Goal: Task Accomplishment & Management: Manage account settings

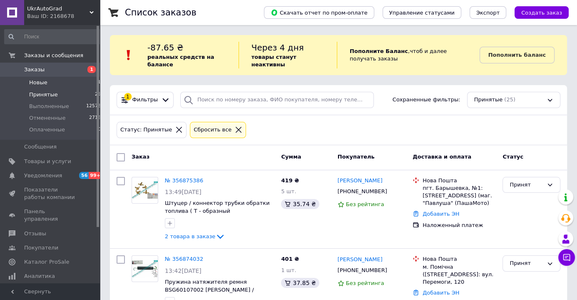
click at [39, 83] on span "Новые" at bounding box center [38, 82] width 18 height 7
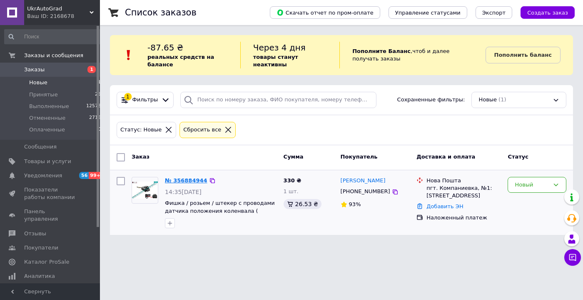
click at [185, 177] on link "№ 356884944" at bounding box center [186, 180] width 42 height 6
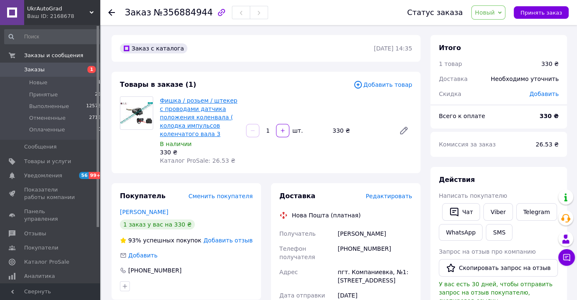
click at [175, 102] on link "Фишка / розьем / штекер с проводами датчика положения коленвала ( колодка импул…" at bounding box center [198, 117] width 77 height 40
click at [187, 101] on link "Фишка / розьем / штекер с проводами датчика положения коленвала ( колодка импул…" at bounding box center [198, 117] width 77 height 40
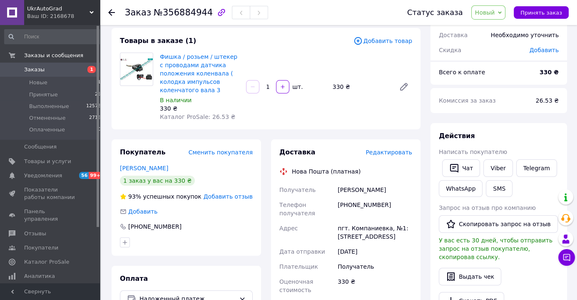
scroll to position [44, 0]
drag, startPoint x: 338, startPoint y: 189, endPoint x: 388, endPoint y: 191, distance: 50.0
click at [388, 191] on div "[PERSON_NAME]" at bounding box center [375, 189] width 78 height 15
copy div "[PERSON_NAME]"
drag, startPoint x: 382, startPoint y: 205, endPoint x: 348, endPoint y: 234, distance: 44.3
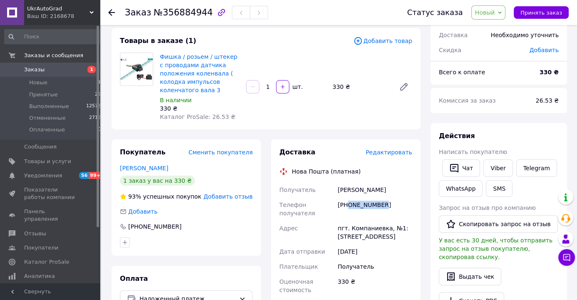
click at [348, 206] on div "[PHONE_NUMBER]" at bounding box center [375, 208] width 78 height 23
copy div "0991950735"
click at [502, 12] on icon at bounding box center [500, 13] width 4 height 4
click at [492, 30] on li "Принят" at bounding box center [494, 29] width 44 height 12
click at [35, 58] on span "Заказы и сообщения" at bounding box center [53, 55] width 59 height 7
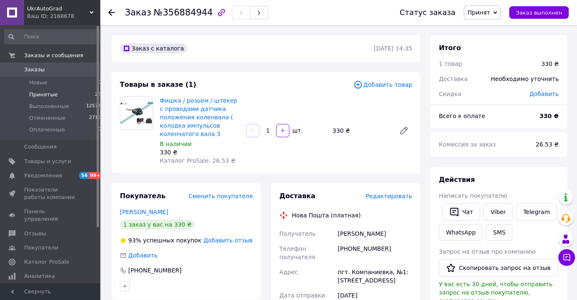
click at [35, 95] on span "Принятые" at bounding box center [43, 94] width 29 height 7
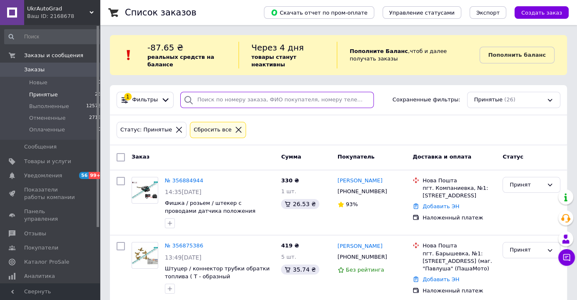
click at [258, 93] on input "search" at bounding box center [277, 100] width 194 height 16
paste input "380967507962"
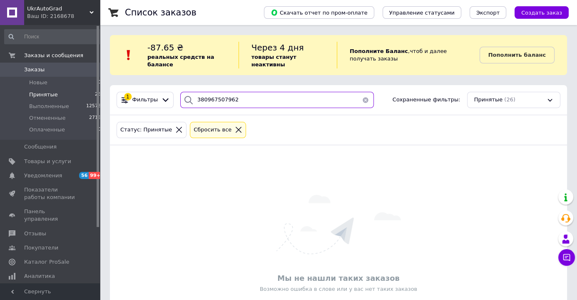
click at [252, 92] on input "380967507962" at bounding box center [277, 100] width 194 height 16
paste input "93073239"
click at [255, 94] on input "380993073239" at bounding box center [277, 100] width 194 height 16
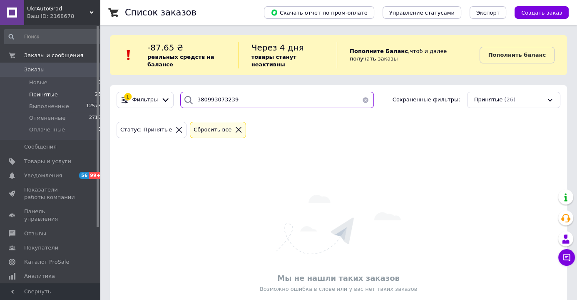
paste input "674338805"
click at [251, 92] on input "380674338805" at bounding box center [277, 100] width 194 height 16
paste input "980584119"
click at [259, 97] on input "380980584119" at bounding box center [277, 100] width 194 height 16
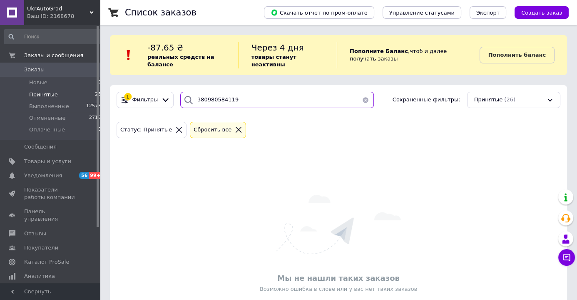
click at [259, 97] on input "380980584119" at bounding box center [277, 100] width 194 height 16
paste input "53854715"
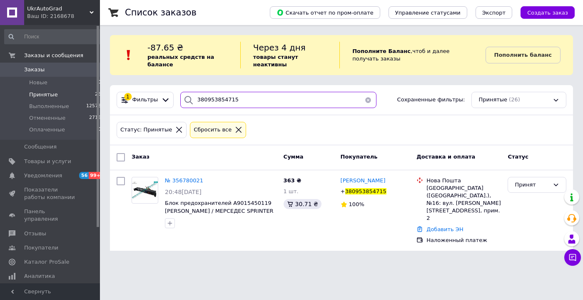
type input "380953854715"
click at [442, 226] on link "Добавить ЭН" at bounding box center [445, 229] width 37 height 6
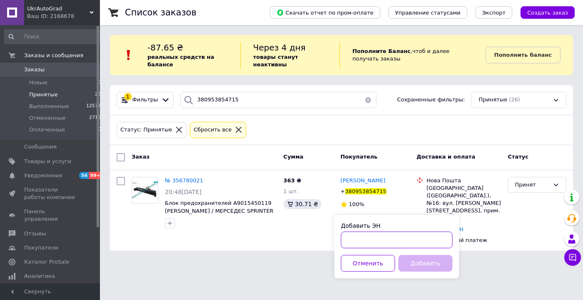
click at [419, 239] on input "Добавить ЭН" at bounding box center [397, 239] width 112 height 17
paste input "20451225212487"
type input "20451225212487"
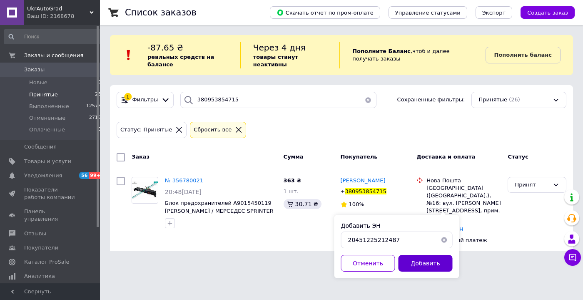
click at [420, 260] on button "Добавить" at bounding box center [426, 263] width 54 height 17
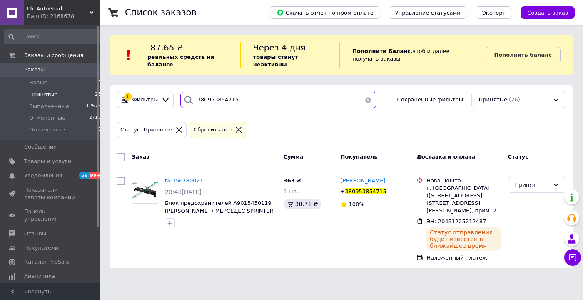
click at [249, 99] on input "380953854715" at bounding box center [278, 100] width 196 height 16
paste input "65839403"
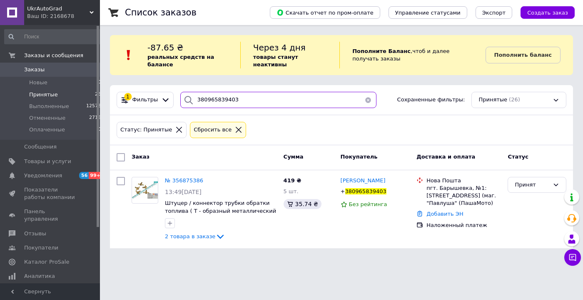
type input "380965839403"
click at [437, 210] on link "Добавить ЭН" at bounding box center [445, 213] width 37 height 6
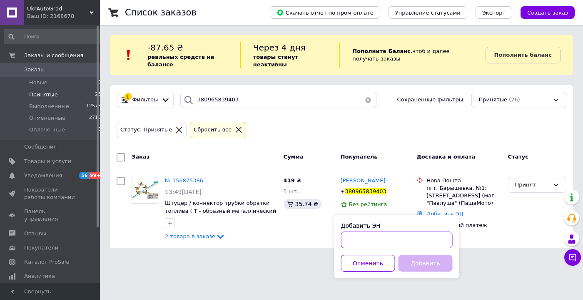
click at [417, 237] on input "Добавить ЭН" at bounding box center [397, 239] width 112 height 17
paste input "20451225214801"
type input "20451225214801"
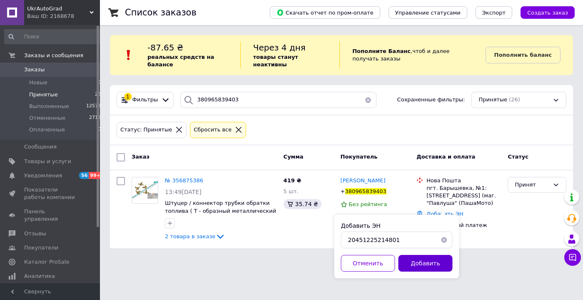
click at [419, 263] on button "Добавить" at bounding box center [426, 263] width 54 height 17
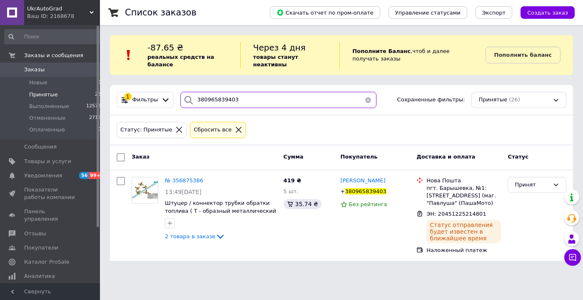
click at [240, 92] on input "380965839403" at bounding box center [278, 100] width 196 height 16
paste input "80945457"
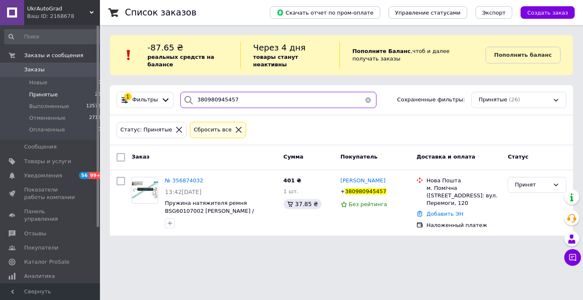
type input "380980945457"
click at [439, 210] on link "Добавить ЭН" at bounding box center [445, 213] width 37 height 6
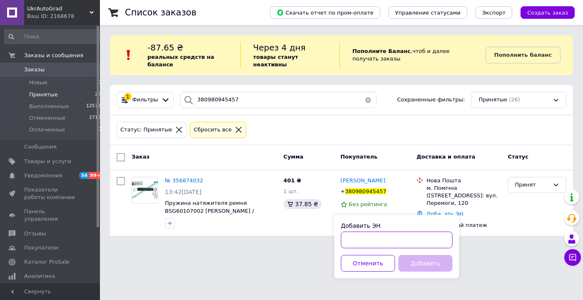
click at [403, 237] on input "Добавить ЭН" at bounding box center [397, 239] width 112 height 17
paste input "20451225217007"
type input "20451225217007"
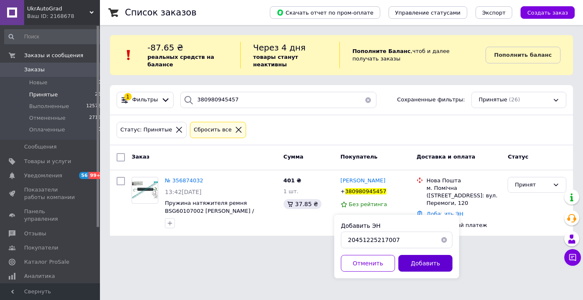
click at [427, 269] on button "Добавить" at bounding box center [426, 263] width 54 height 17
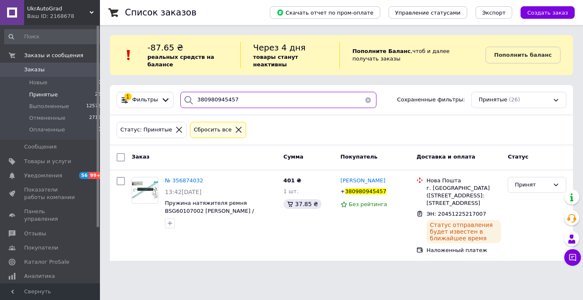
click at [231, 92] on input "380980945457" at bounding box center [278, 100] width 196 height 16
paste input "669723816"
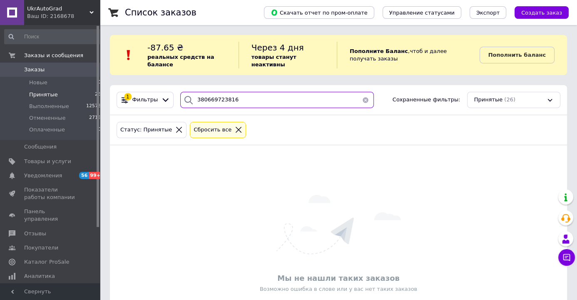
click at [241, 94] on input "380669723816" at bounding box center [277, 100] width 194 height 16
paste input "985481219"
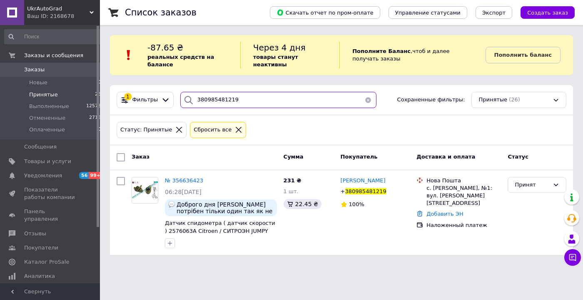
type input "380985481219"
click at [444, 210] on link "Добавить ЭН" at bounding box center [445, 213] width 37 height 6
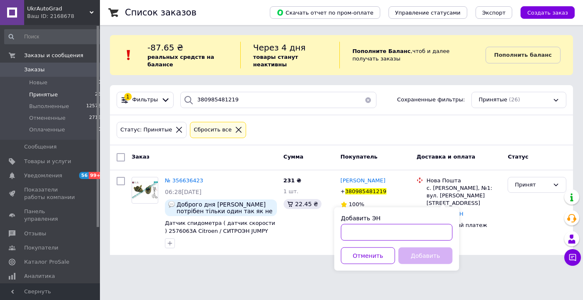
click at [419, 228] on input "Добавить ЭН" at bounding box center [397, 232] width 112 height 17
paste input "20451225239775"
type input "20451225239775"
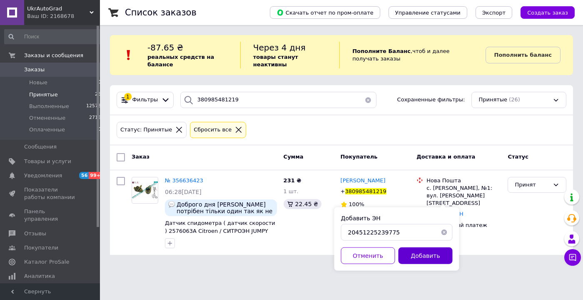
click at [418, 257] on button "Добавить" at bounding box center [426, 255] width 54 height 17
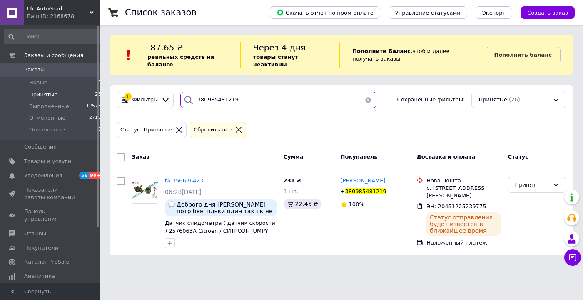
click at [267, 94] on input "380985481219" at bounding box center [278, 100] width 196 height 16
paste input "54310725"
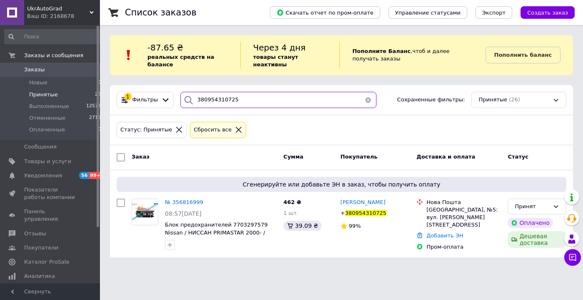
type input "380954310725"
click at [437, 232] on link "Добавить ЭН" at bounding box center [445, 235] width 37 height 6
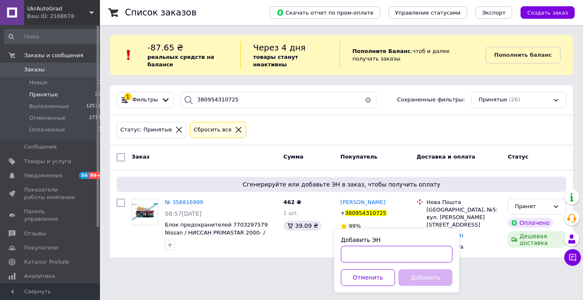
click at [414, 252] on input "Добавить ЭН" at bounding box center [397, 253] width 112 height 17
paste input "20451225244159"
type input "20451225244159"
click at [424, 279] on button "Добавить" at bounding box center [426, 277] width 54 height 17
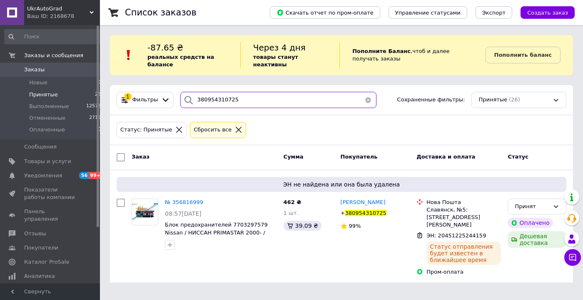
click at [243, 92] on input "380954310725" at bounding box center [278, 100] width 196 height 16
paste input "93019720"
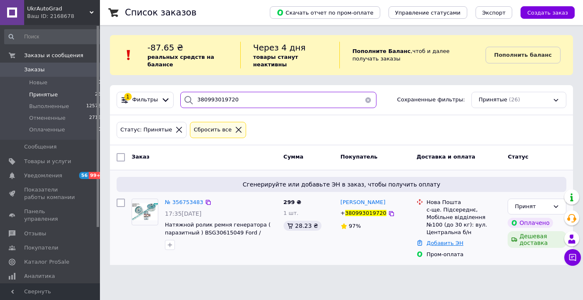
type input "380993019720"
click at [447, 240] on link "Добавить ЭН" at bounding box center [445, 243] width 37 height 6
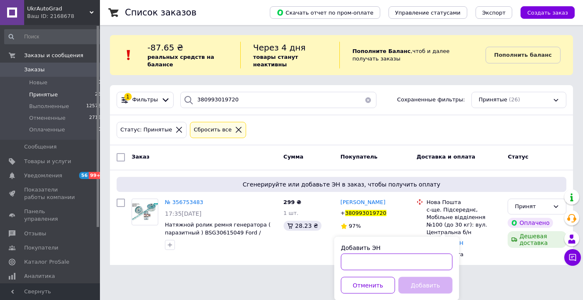
click at [395, 266] on input "Добавить ЭН" at bounding box center [397, 261] width 112 height 17
paste input "20451225246329"
type input "20451225246329"
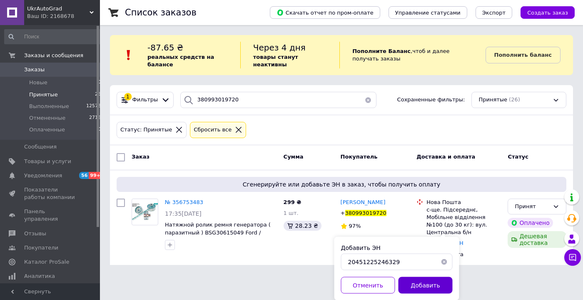
click at [429, 282] on button "Добавить" at bounding box center [426, 285] width 54 height 17
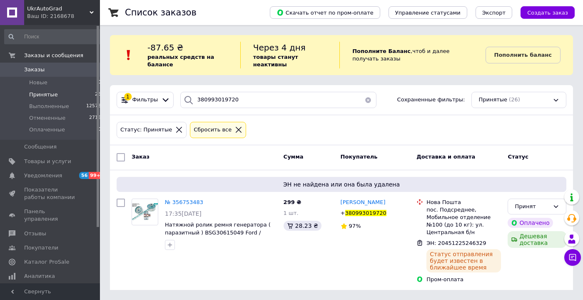
click at [362, 92] on button "button" at bounding box center [368, 100] width 17 height 16
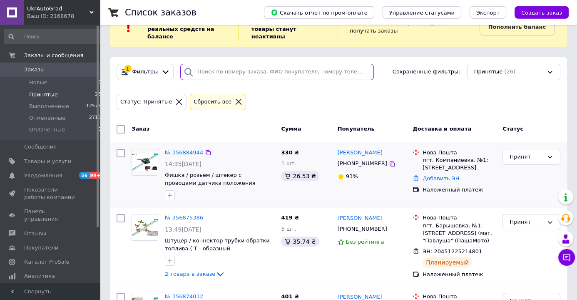
scroll to position [44, 0]
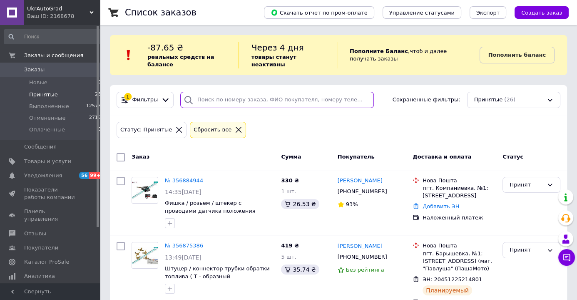
click at [246, 92] on input "search" at bounding box center [277, 100] width 194 height 16
paste input "380979781752"
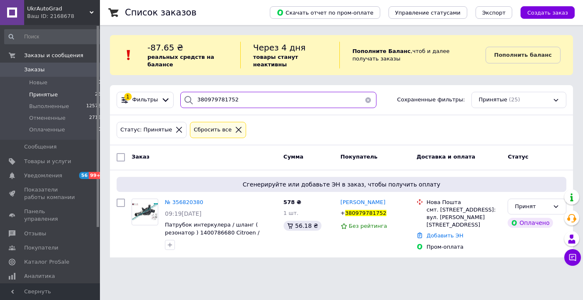
type input "380979781752"
click at [441, 232] on link "Добавить ЭН" at bounding box center [445, 235] width 37 height 6
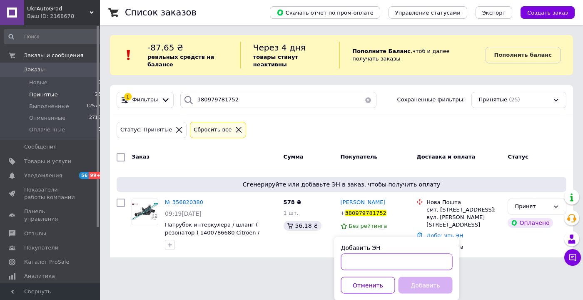
click at [372, 262] on input "Добавить ЭН" at bounding box center [397, 261] width 112 height 17
paste input "20451225258882"
type input "20451225258882"
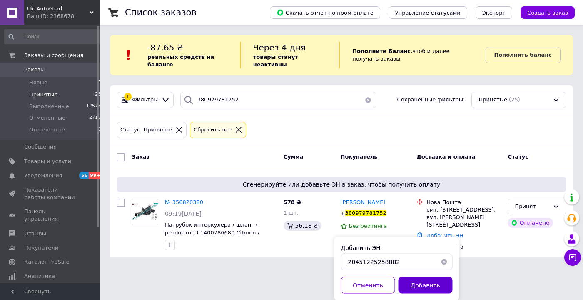
click at [423, 289] on button "Добавить" at bounding box center [426, 285] width 54 height 17
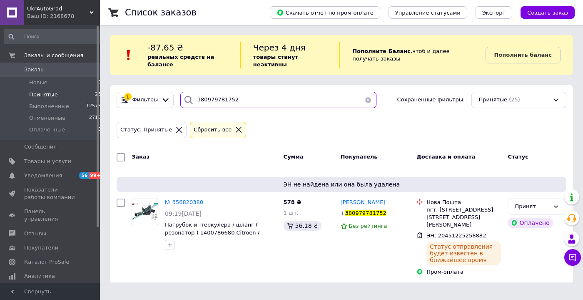
click at [248, 94] on input "380979781752" at bounding box center [278, 100] width 196 height 16
paste input "507481477"
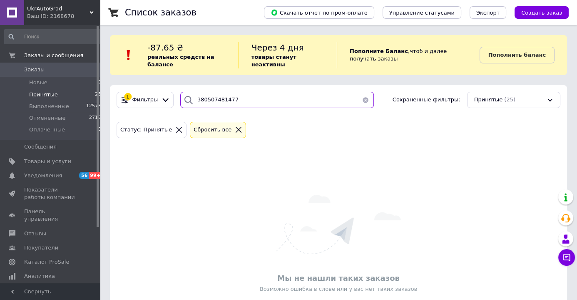
click at [260, 92] on input "380507481477" at bounding box center [277, 100] width 194 height 16
click at [245, 93] on input "380507481477" at bounding box center [277, 100] width 194 height 16
paste input "991552800"
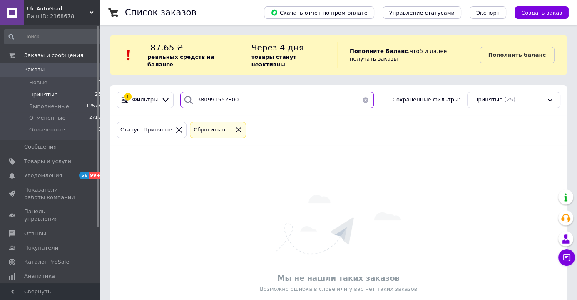
click at [252, 92] on input "380991552800" at bounding box center [277, 100] width 194 height 16
paste input "792763"
type input "380991792763"
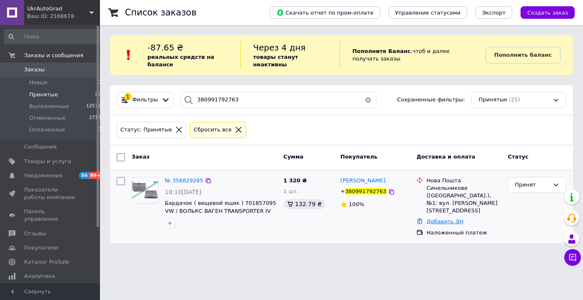
click at [445, 218] on link "Добавить ЭН" at bounding box center [445, 221] width 37 height 6
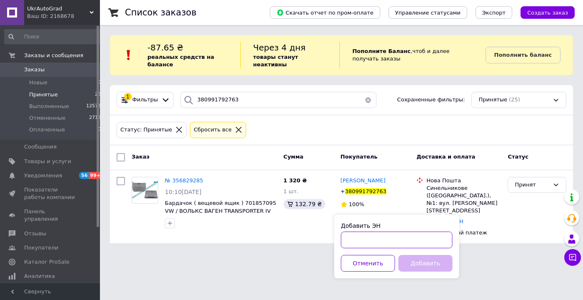
click at [417, 241] on input "Добавить ЭН" at bounding box center [397, 239] width 112 height 17
paste input "20451225303481"
type input "20451225303481"
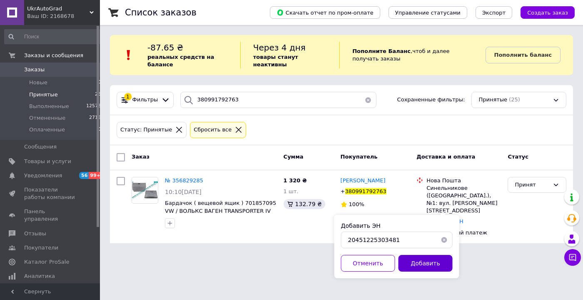
click at [422, 266] on button "Добавить" at bounding box center [426, 263] width 54 height 17
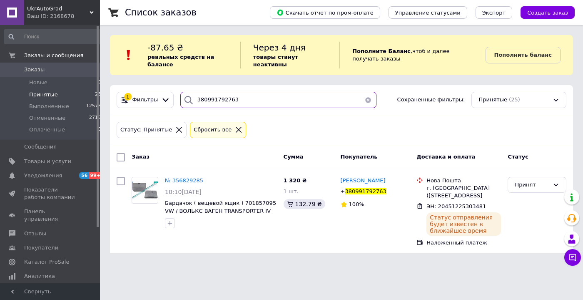
click at [250, 93] on input "380991792763" at bounding box center [278, 100] width 196 height 16
paste input "671354950"
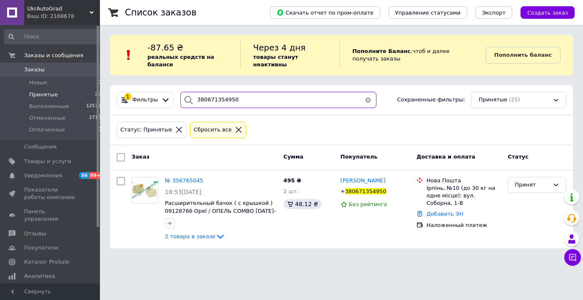
type input "380671354950"
click at [441, 210] on link "Добавить ЭН" at bounding box center [445, 213] width 37 height 6
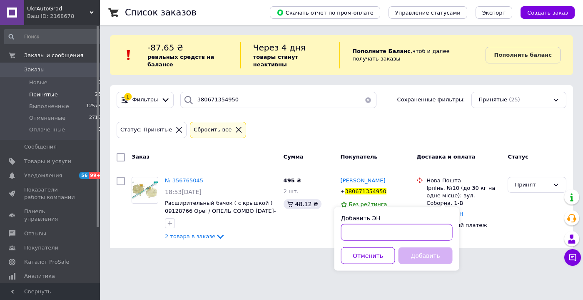
click at [411, 230] on input "Добавить ЭН" at bounding box center [397, 232] width 112 height 17
paste input "20451225306941"
type input "20451225306941"
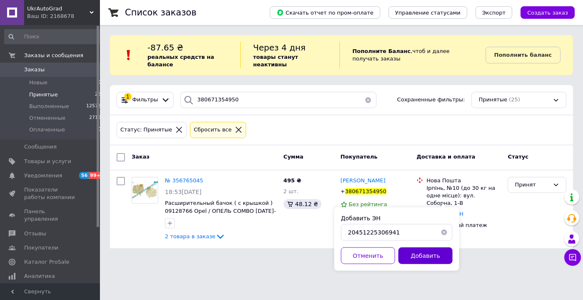
click at [419, 259] on button "Добавить" at bounding box center [426, 255] width 54 height 17
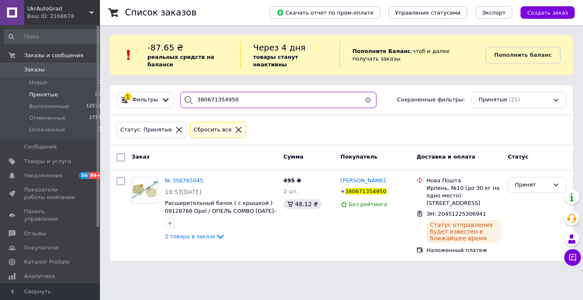
click at [250, 95] on input "380671354950" at bounding box center [278, 100] width 196 height 16
paste input "980509087"
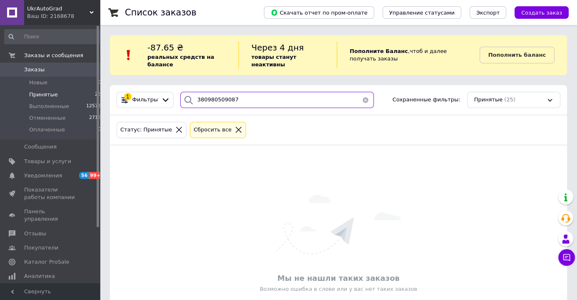
click at [237, 92] on input "380980509087" at bounding box center [277, 100] width 194 height 16
paste input "58177855"
type input "380958177855"
click at [48, 91] on span "Принятые" at bounding box center [43, 94] width 29 height 7
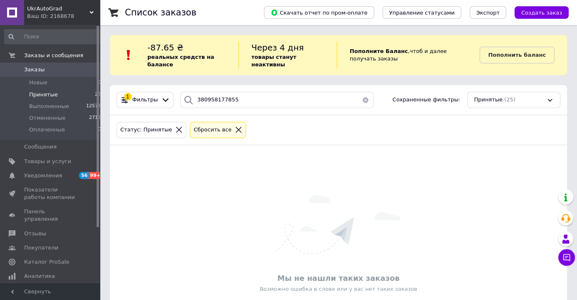
click at [361, 92] on button "button" at bounding box center [365, 100] width 17 height 16
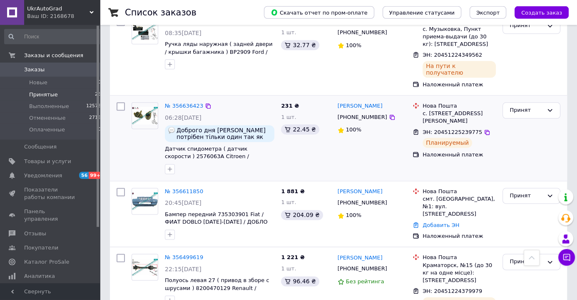
scroll to position [1181, 0]
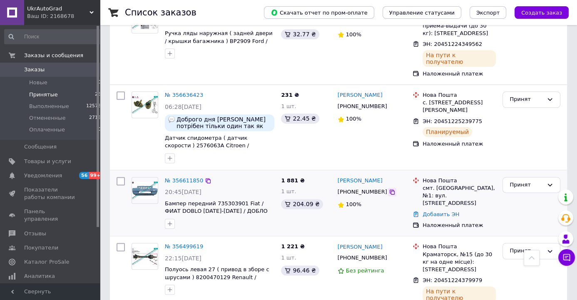
click at [389, 188] on icon at bounding box center [392, 191] width 7 height 7
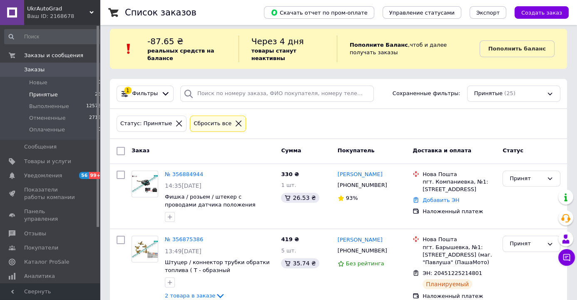
scroll to position [0, 0]
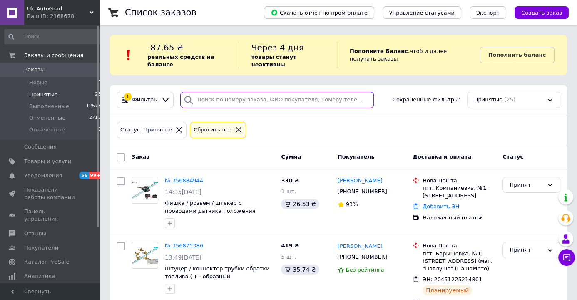
click at [292, 95] on input "search" at bounding box center [277, 100] width 194 height 16
paste input "380953583735"
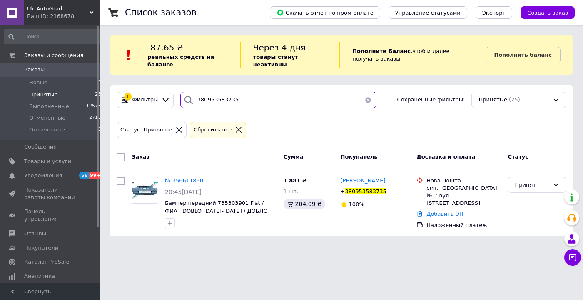
type input "380953583735"
click at [444, 210] on link "Добавить ЭН" at bounding box center [445, 213] width 37 height 6
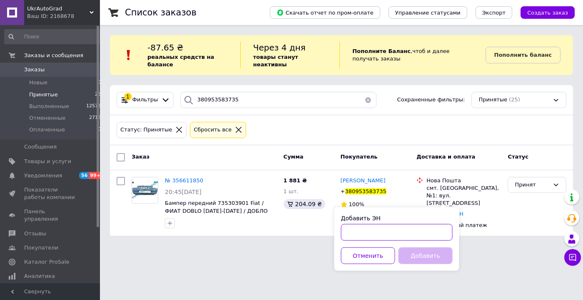
click at [395, 231] on input "Добавить ЭН" at bounding box center [397, 232] width 112 height 17
paste input "20451225312645"
type input "20451225312645"
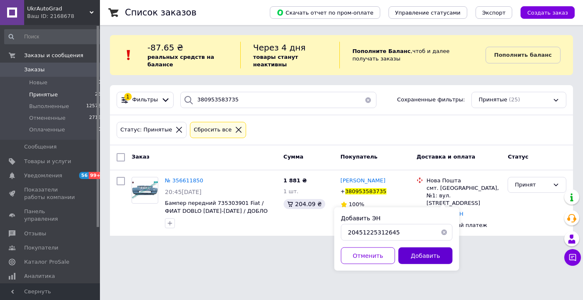
click at [419, 255] on button "Добавить" at bounding box center [426, 255] width 54 height 17
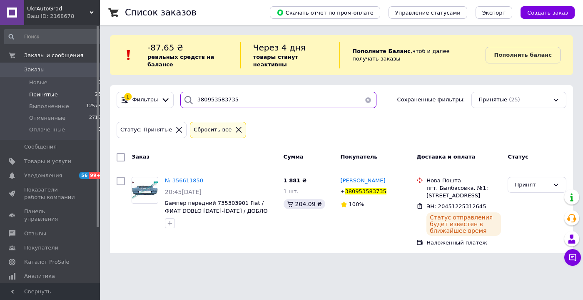
click at [242, 92] on input "380953583735" at bounding box center [278, 100] width 196 height 16
paste input "91950"
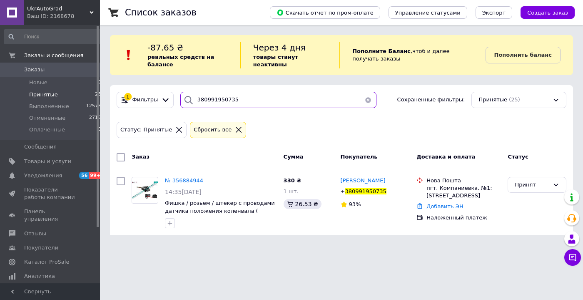
type input "380991950735"
click at [445, 203] on link "Добавить ЭН" at bounding box center [445, 206] width 37 height 6
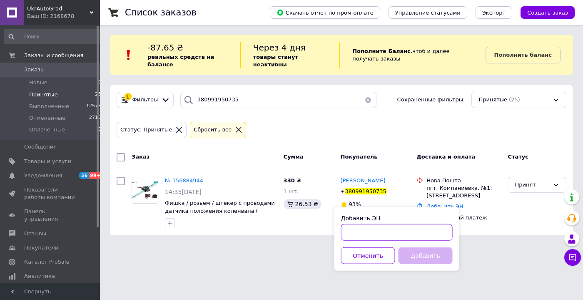
click at [406, 230] on input "Добавить ЭН" at bounding box center [397, 232] width 112 height 17
paste input "20451225321593"
type input "20451225321593"
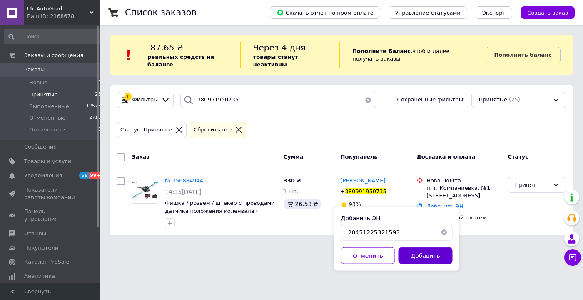
click at [430, 255] on button "Добавить" at bounding box center [426, 255] width 54 height 17
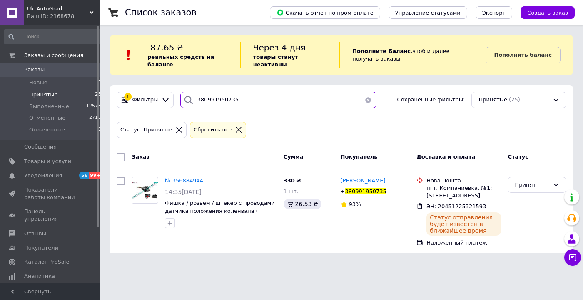
click at [223, 95] on input "380991950735" at bounding box center [278, 100] width 196 height 16
paste input "84009659"
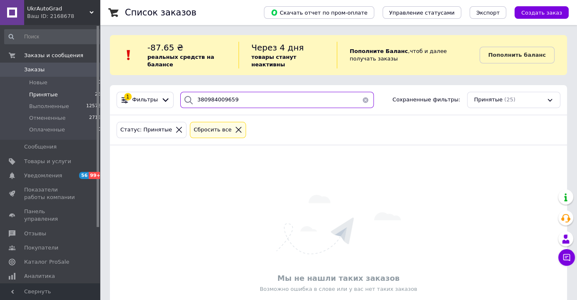
type input "380984009659"
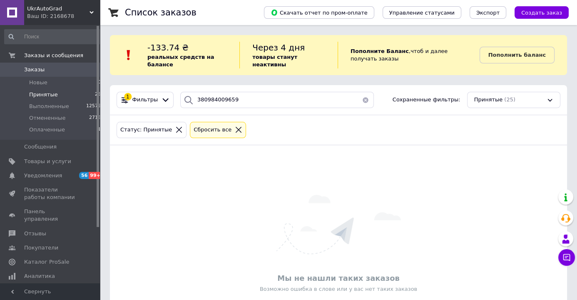
click at [362, 92] on button "button" at bounding box center [365, 100] width 17 height 16
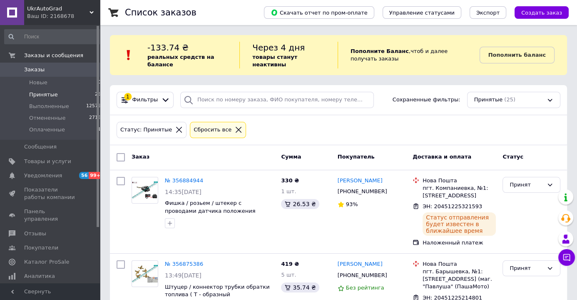
click at [35, 72] on span "Заказы" at bounding box center [34, 69] width 20 height 7
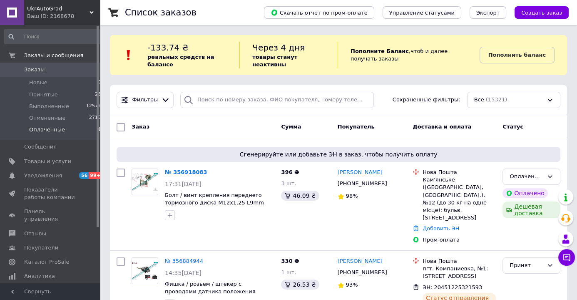
click at [41, 130] on span "Оплаченные" at bounding box center [47, 129] width 36 height 7
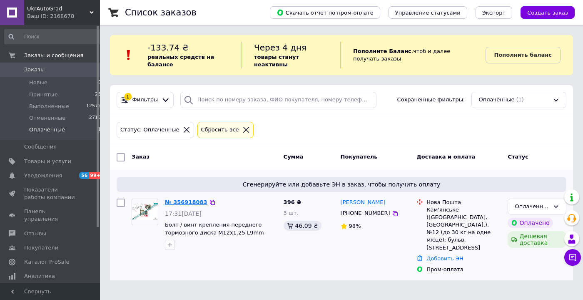
click at [187, 199] on link "№ 356918083" at bounding box center [186, 202] width 42 height 6
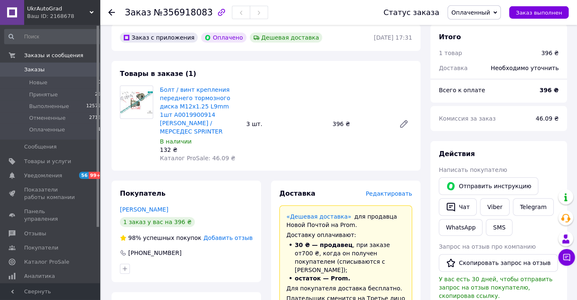
scroll to position [262, 0]
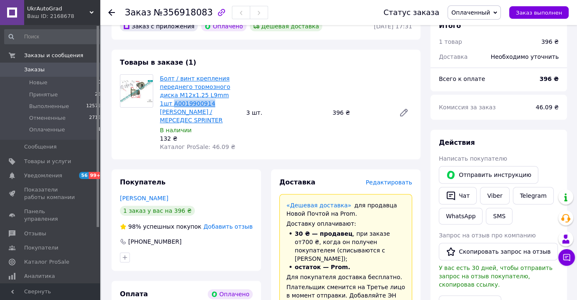
drag, startPoint x: 159, startPoint y: 95, endPoint x: 194, endPoint y: 97, distance: 35.1
copy link "A0019900914"
click at [39, 72] on span "Заказы" at bounding box center [34, 69] width 20 height 7
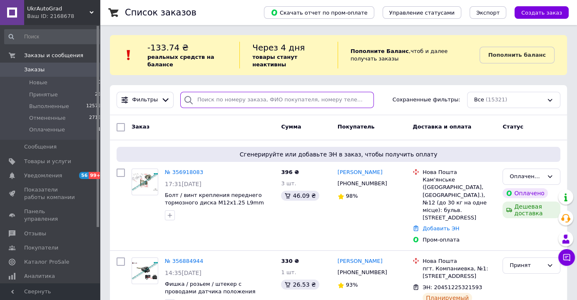
click at [248, 92] on input "search" at bounding box center [277, 100] width 194 height 16
paste input "380734456923"
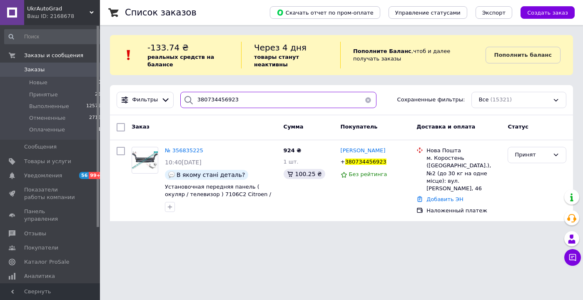
type input "380734456923"
click at [443, 196] on link "Добавить ЭН" at bounding box center [445, 199] width 37 height 6
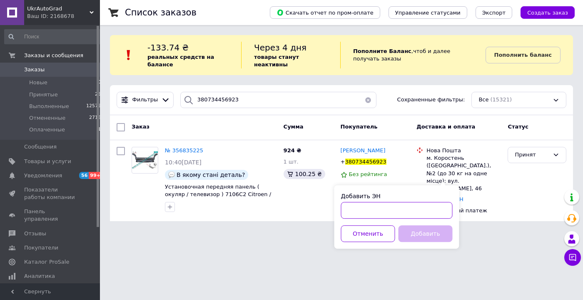
click at [383, 212] on input "Добавить ЭН" at bounding box center [397, 210] width 112 height 17
paste input "380734456923"
type input "3"
click at [407, 210] on input "Добавить ЭН" at bounding box center [397, 210] width 112 height 17
paste input "20451225331987"
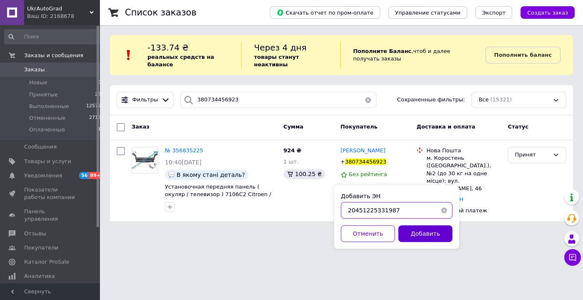
type input "20451225331987"
click at [420, 235] on button "Добавить" at bounding box center [426, 233] width 54 height 17
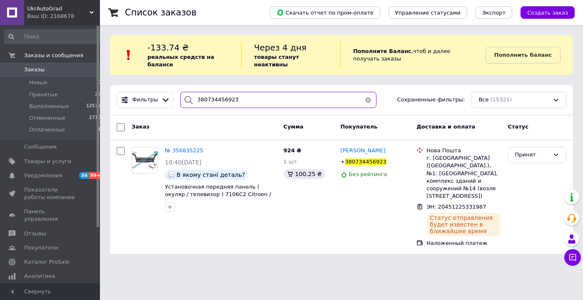
click at [239, 92] on input "380734456923" at bounding box center [278, 100] width 196 height 16
paste input "97445688"
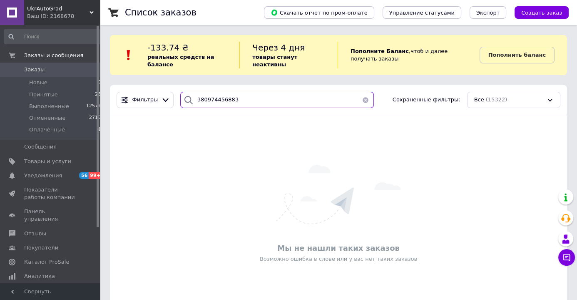
click at [270, 97] on input "380974456883" at bounding box center [277, 100] width 194 height 16
paste input "67283660"
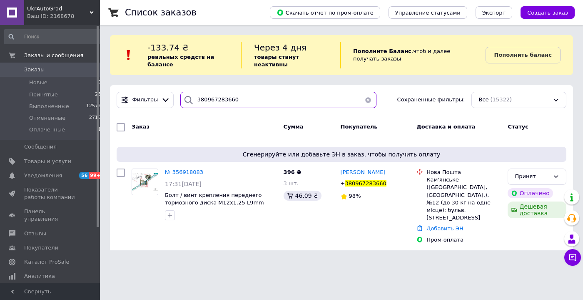
type input "380967283660"
click at [445, 225] on link "Добавить ЭН" at bounding box center [445, 228] width 37 height 6
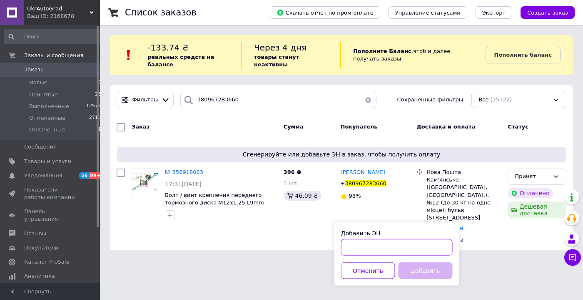
click at [376, 248] on input "Добавить ЭН" at bounding box center [397, 247] width 112 height 17
paste input "20451225349963"
type input "20451225349963"
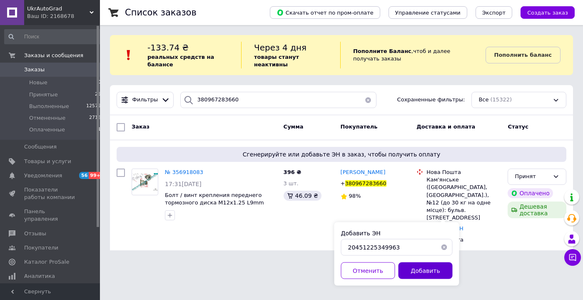
click at [422, 269] on button "Добавить" at bounding box center [426, 270] width 54 height 17
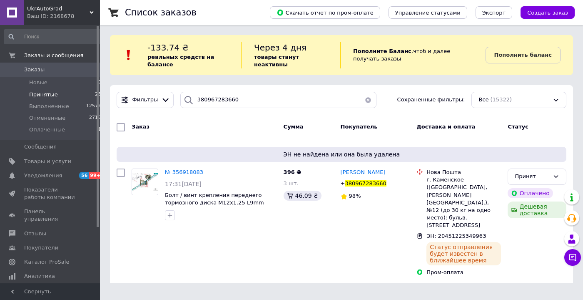
click at [39, 95] on span "Принятые" at bounding box center [43, 94] width 29 height 7
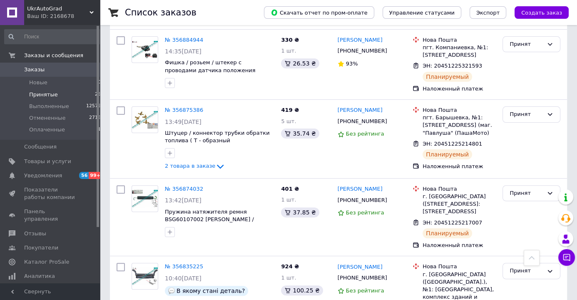
scroll to position [44, 0]
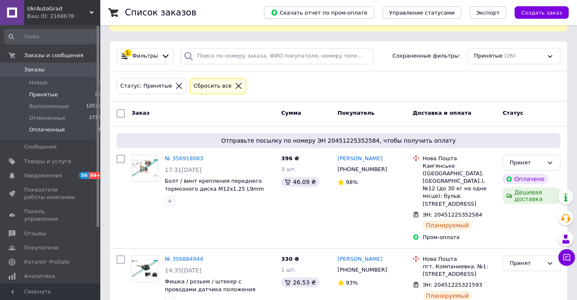
click at [43, 127] on span "Оплаченные" at bounding box center [47, 129] width 36 height 7
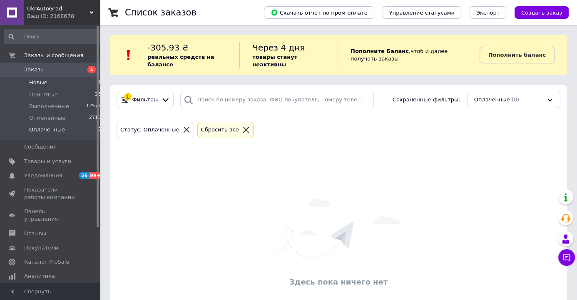
click at [39, 84] on span "Новые" at bounding box center [38, 82] width 18 height 7
